Goal: Task Accomplishment & Management: Use online tool/utility

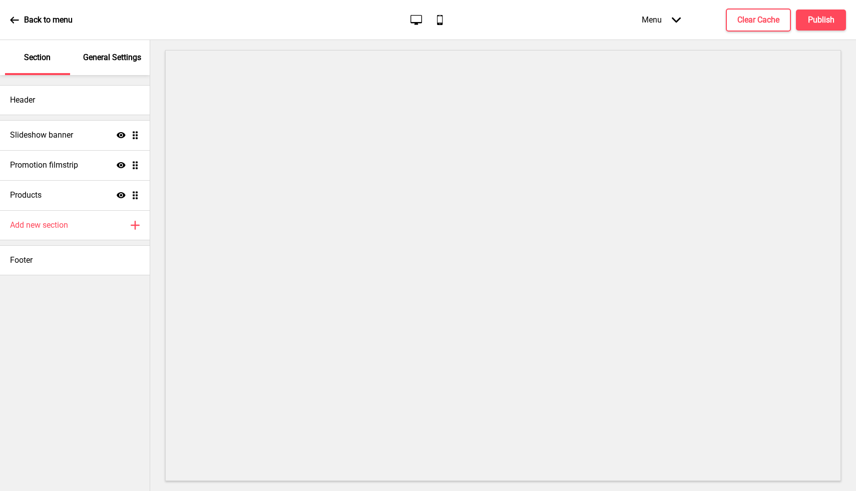
click at [13, 21] on icon at bounding box center [14, 20] width 9 height 7
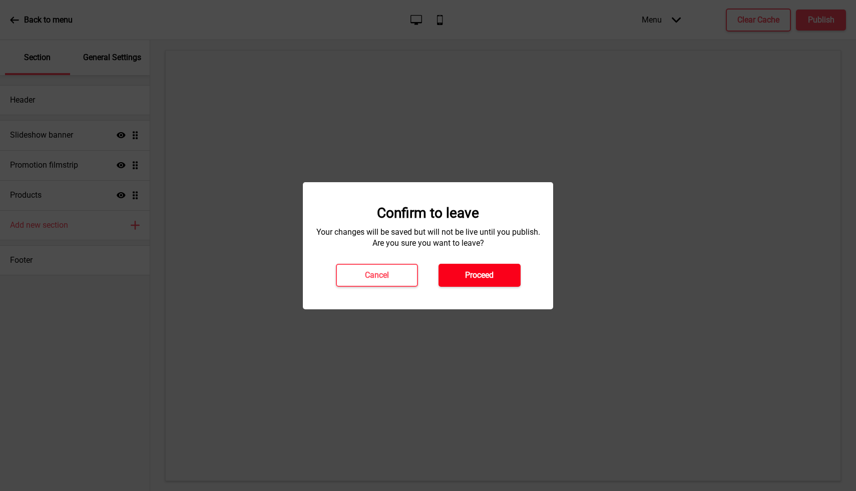
click at [490, 271] on h4 "Proceed" at bounding box center [479, 275] width 29 height 11
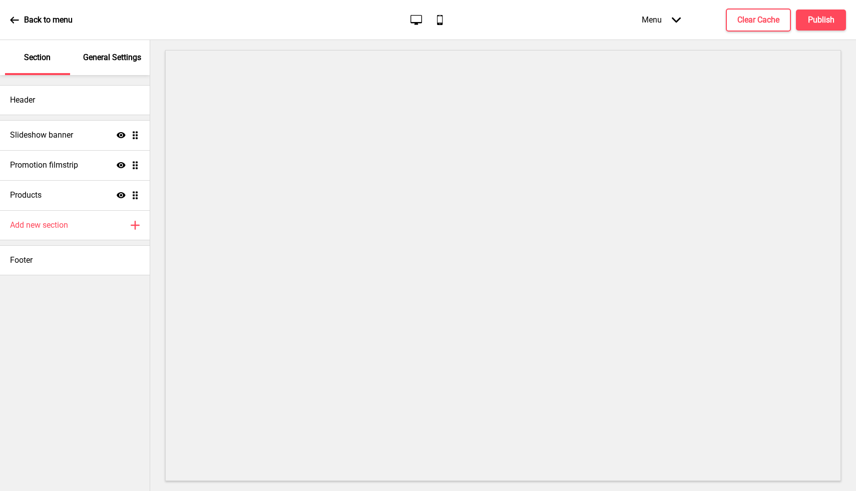
click at [14, 17] on icon at bounding box center [14, 20] width 9 height 9
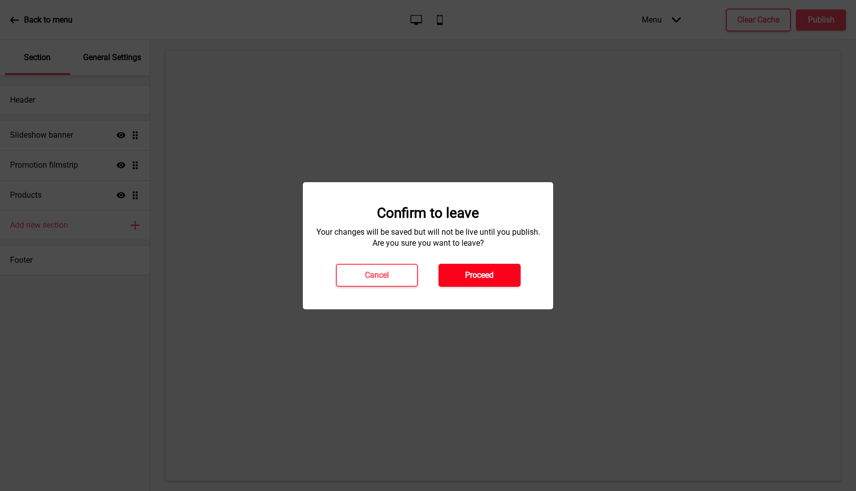
click at [494, 270] on h4 "Proceed" at bounding box center [479, 275] width 29 height 11
